Goal: Check status: Check status

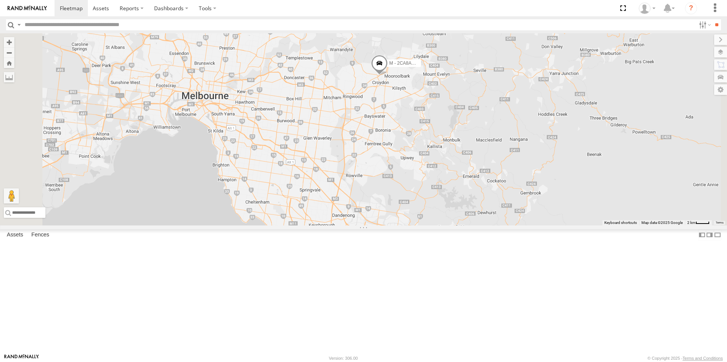
click at [388, 76] on span at bounding box center [379, 65] width 17 height 20
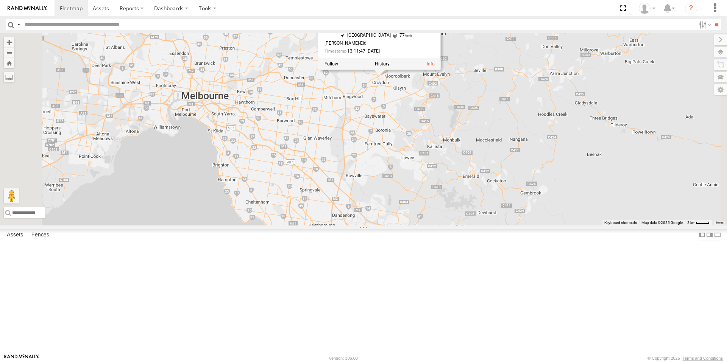
click at [457, 151] on div "B - DG93WL - [PERSON_NAME] M - EVN23K - [PERSON_NAME] M - 2BS7HU - [PERSON_NAME…" at bounding box center [363, 129] width 727 height 192
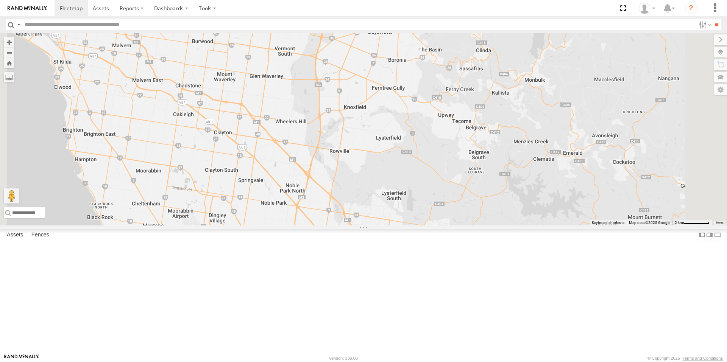
drag, startPoint x: 447, startPoint y: 245, endPoint x: 464, endPoint y: 134, distance: 111.8
click at [464, 134] on div "B - DG93WL - [PERSON_NAME] M - EVN23K - [PERSON_NAME] M - 2BS7HU - [PERSON_NAME…" at bounding box center [363, 129] width 727 height 192
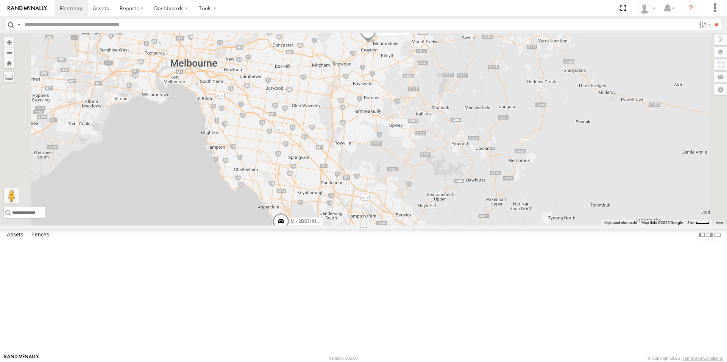
click at [364, 268] on span at bounding box center [355, 257] width 17 height 20
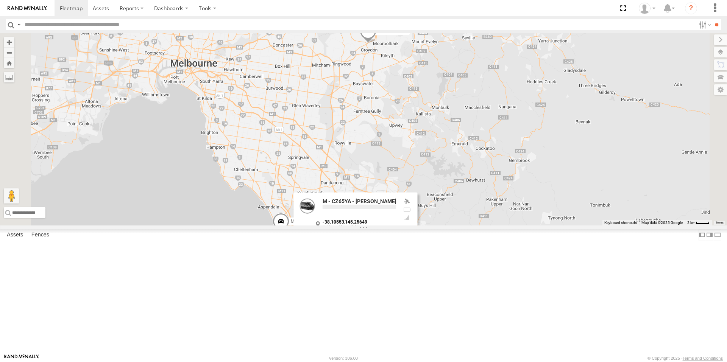
click at [419, 226] on div "B - DG93WL - [PERSON_NAME] M - EVN23K - [PERSON_NAME] M - 2BS7HU - [PERSON_NAME…" at bounding box center [363, 129] width 727 height 192
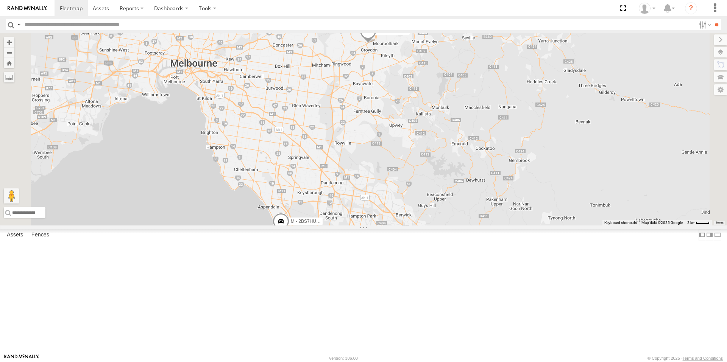
click at [289, 234] on span at bounding box center [281, 223] width 17 height 20
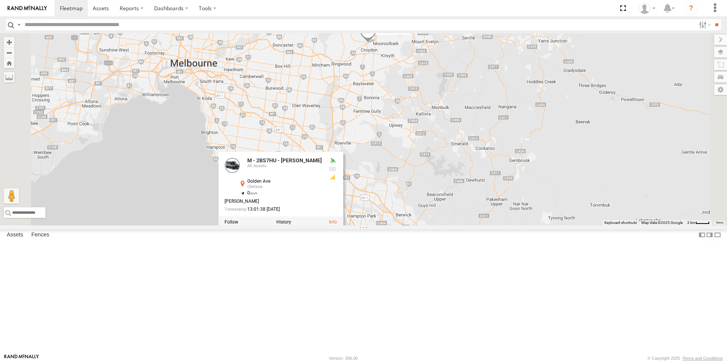
click at [351, 226] on div "B - DG93WL - [PERSON_NAME] M - EVN23K - [PERSON_NAME] M - 2BS7HU - [PERSON_NAME…" at bounding box center [363, 129] width 727 height 192
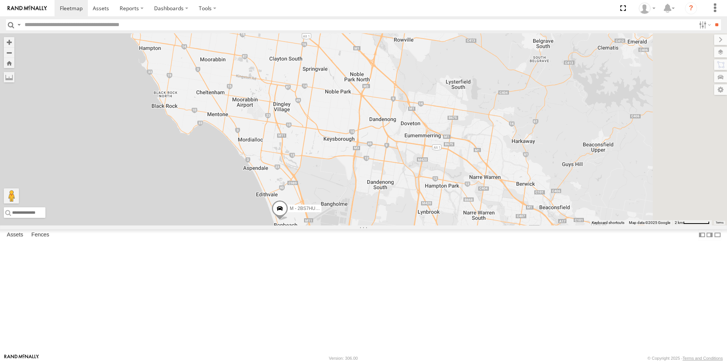
drag, startPoint x: 544, startPoint y: 277, endPoint x: 541, endPoint y: 271, distance: 7.0
click at [541, 226] on div "B - DG93WL - [PERSON_NAME] M - EVN23K - [PERSON_NAME] M - 2BS7HU - [PERSON_NAME…" at bounding box center [363, 129] width 727 height 192
